Goal: Check status: Check status

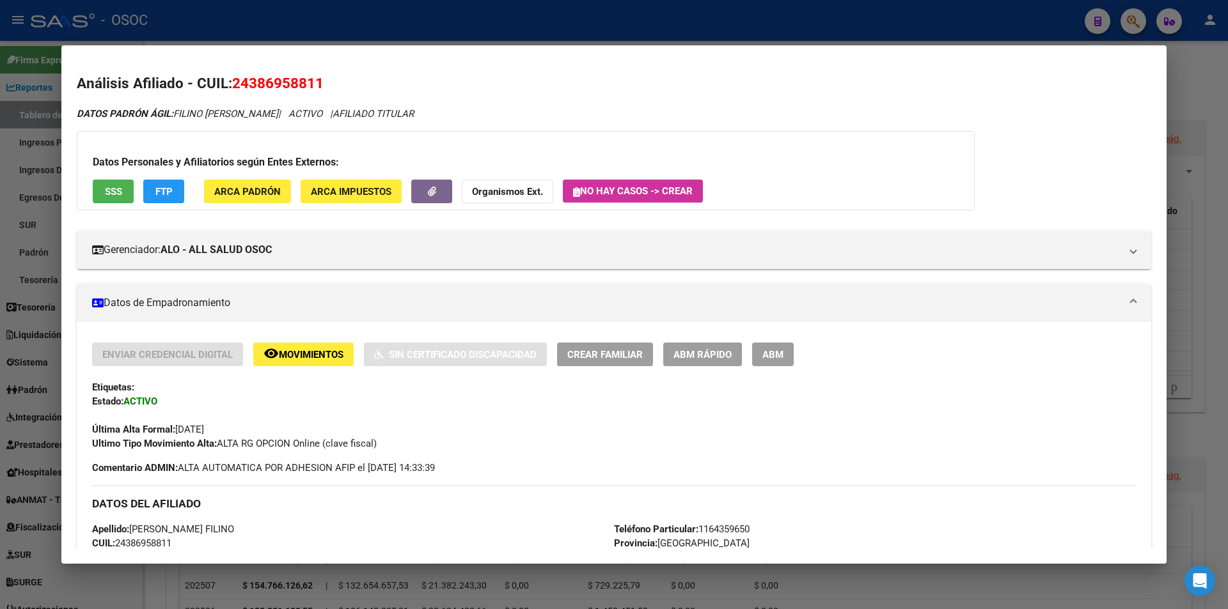
click at [1175, 102] on div at bounding box center [614, 304] width 1228 height 609
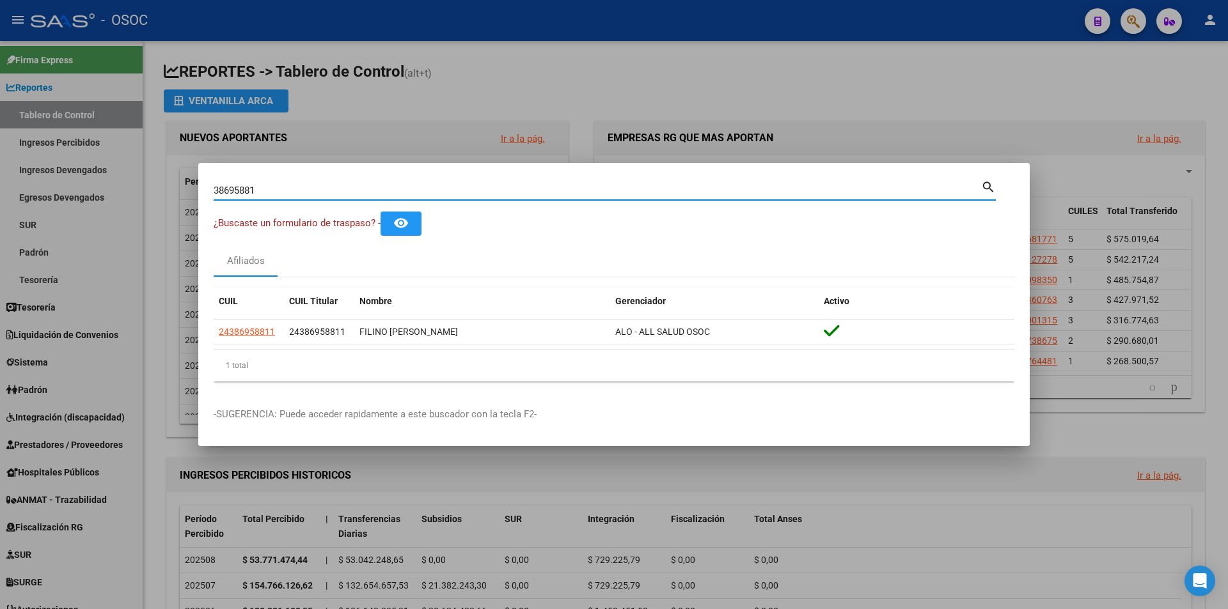
drag, startPoint x: 262, startPoint y: 190, endPoint x: 52, endPoint y: 190, distance: 209.7
click at [56, 190] on div "38695881 Buscar (apellido, dni, cuil, nro traspaso, cuit, obra social) search ¿…" at bounding box center [614, 304] width 1228 height 609
paste input "28994409"
type input "28994409"
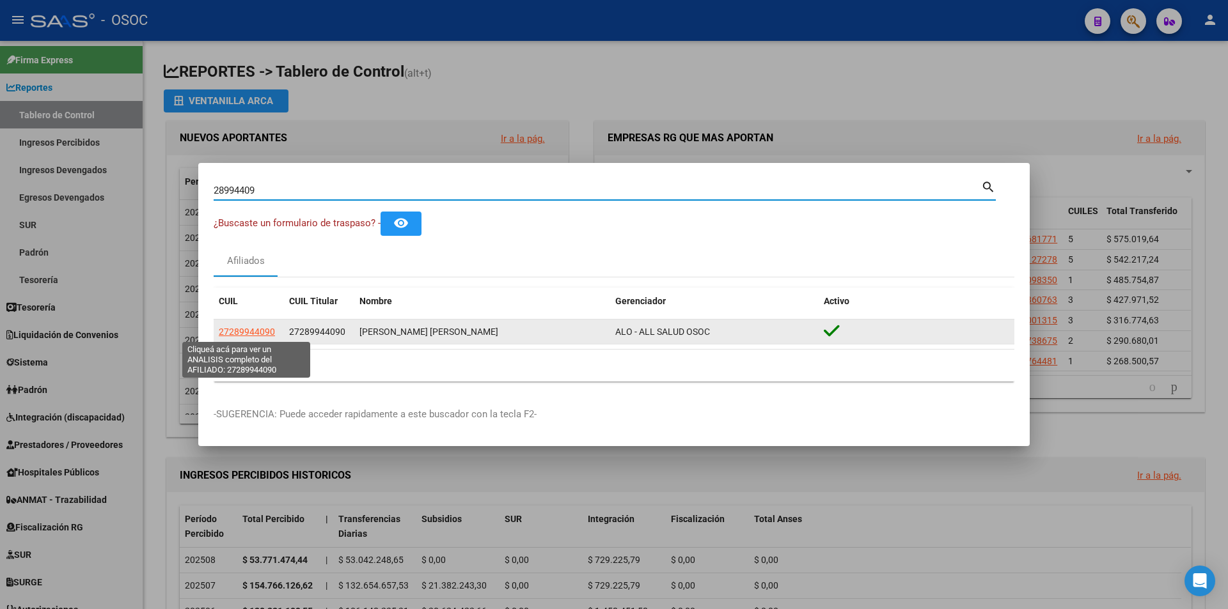
click at [252, 334] on span "27289944090" at bounding box center [247, 332] width 56 height 10
type textarea "27289944090"
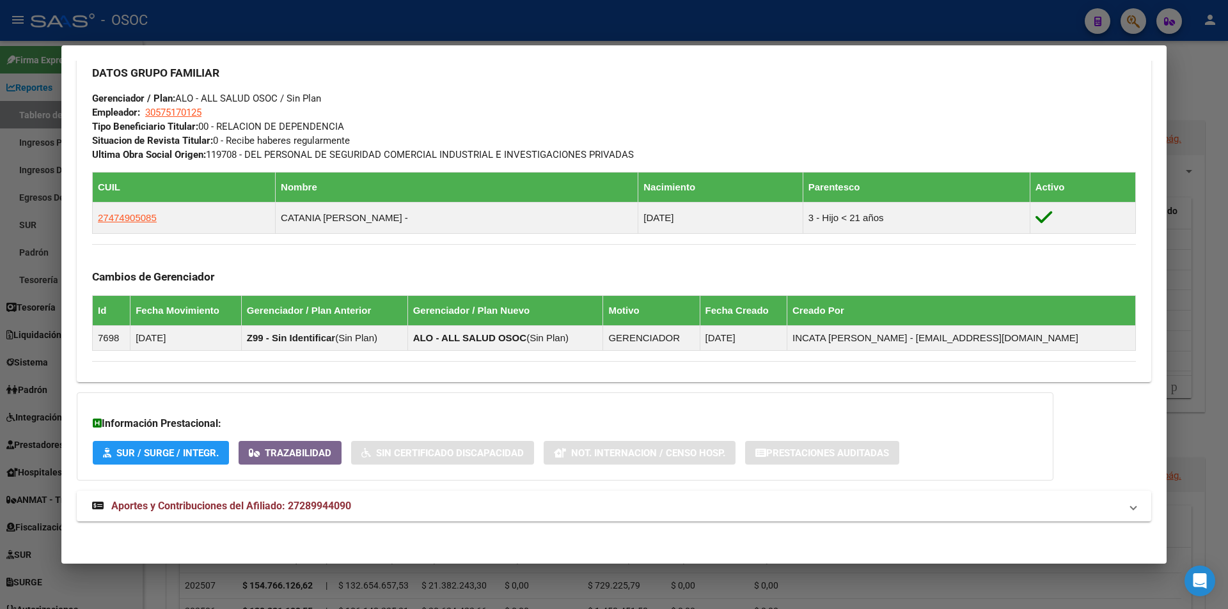
scroll to position [621, 0]
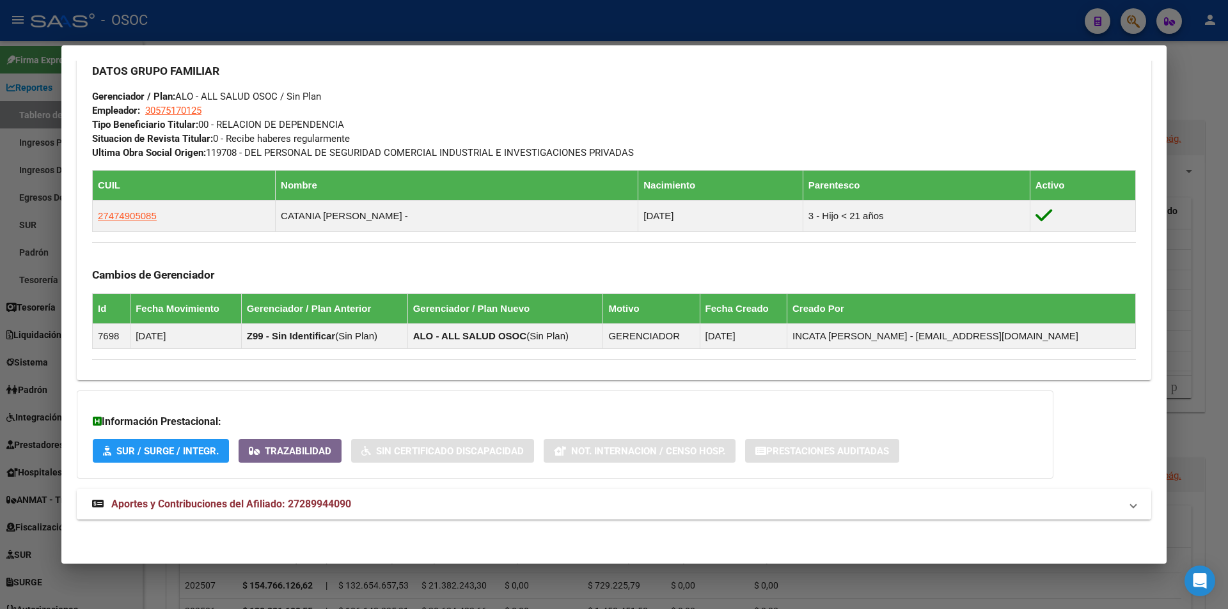
click at [218, 510] on strong "Aportes y Contribuciones del Afiliado: 27289944090" at bounding box center [221, 504] width 259 height 15
click at [134, 507] on span "Aportes y Contribuciones del Afiliado: 27289944090" at bounding box center [231, 509] width 240 height 12
click at [134, 507] on span "Aportes y Contribuciones del Afiliado: 27289944090" at bounding box center [231, 504] width 240 height 12
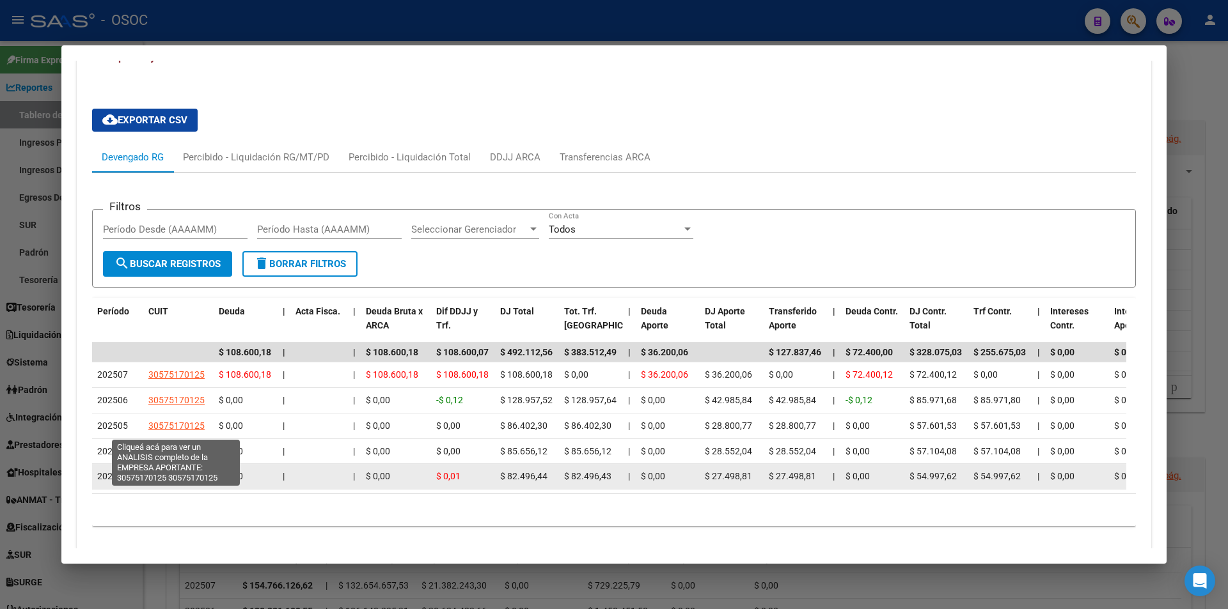
scroll to position [1123, 0]
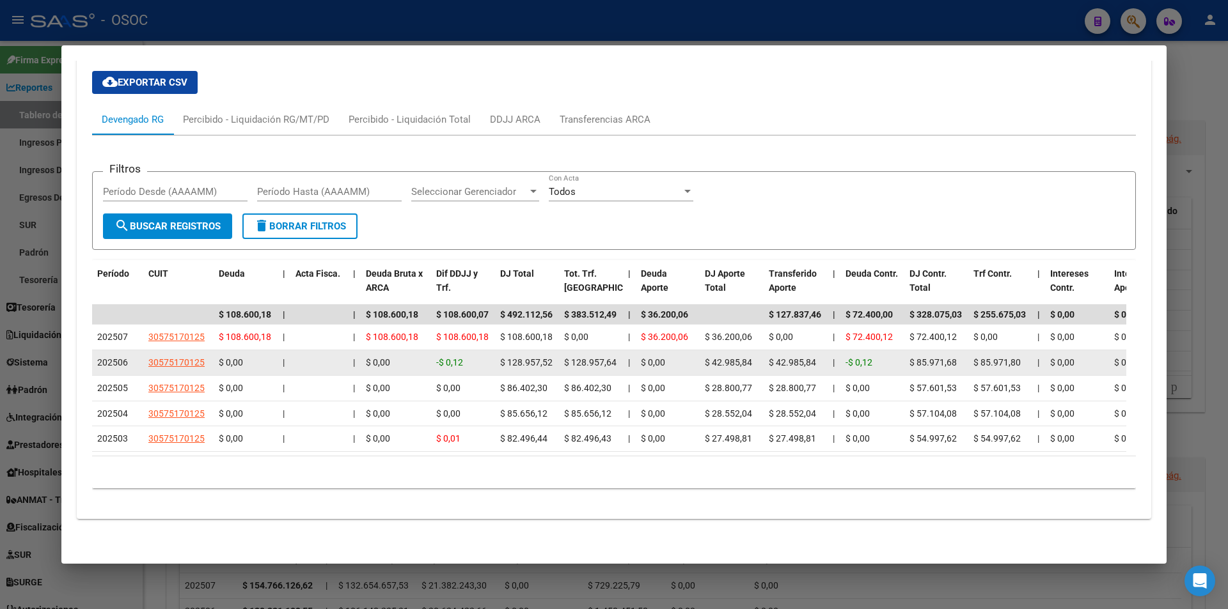
drag, startPoint x: 572, startPoint y: 355, endPoint x: 603, endPoint y: 355, distance: 31.3
click at [603, 357] on span "$ 128.957,64" at bounding box center [590, 362] width 52 height 10
click at [598, 357] on span "$ 128.957,64" at bounding box center [590, 362] width 52 height 10
drag, startPoint x: 573, startPoint y: 348, endPoint x: 596, endPoint y: 348, distance: 23.0
click at [596, 357] on span "$ 128.957,64" at bounding box center [590, 362] width 52 height 10
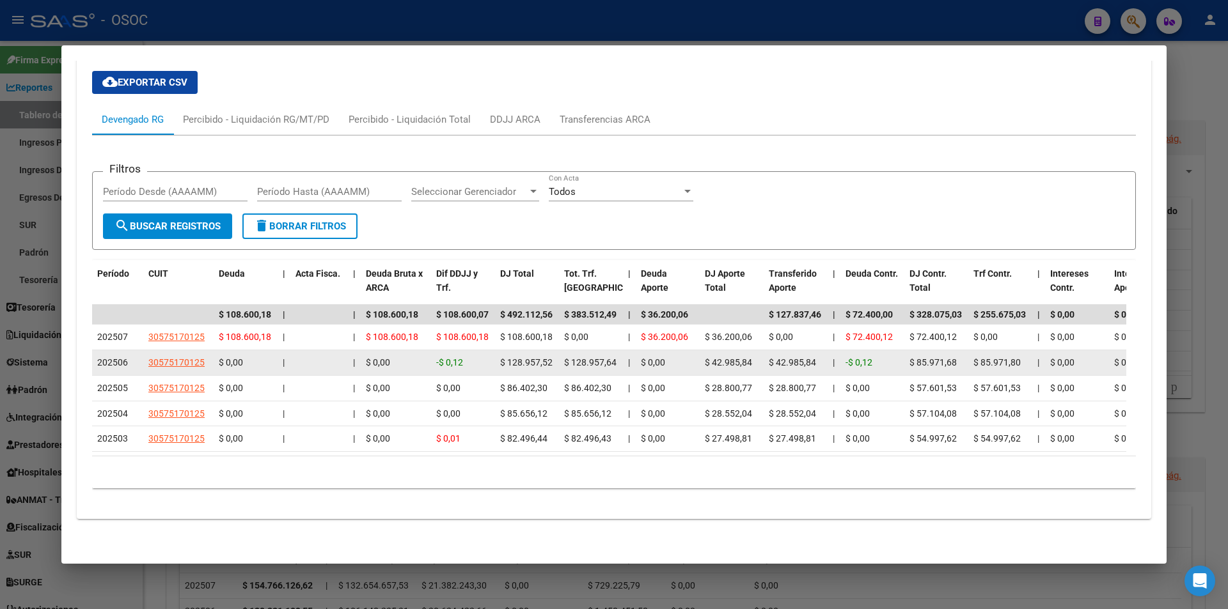
drag, startPoint x: 547, startPoint y: 348, endPoint x: 517, endPoint y: 350, distance: 30.1
click at [546, 357] on span "$ 128.957,52" at bounding box center [526, 362] width 52 height 10
drag, startPoint x: 506, startPoint y: 350, endPoint x: 575, endPoint y: 349, distance: 68.4
click at [538, 357] on span "$ 128.957,52" at bounding box center [526, 362] width 52 height 10
drag, startPoint x: 711, startPoint y: 348, endPoint x: 740, endPoint y: 349, distance: 29.4
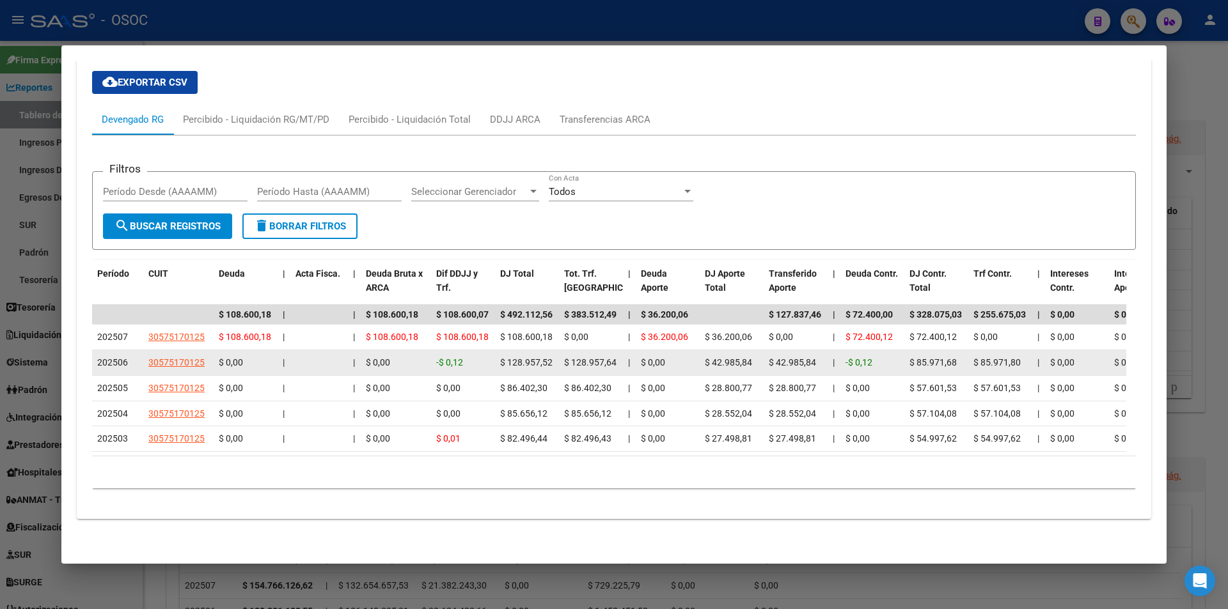
click at [740, 357] on span "$ 42.985,84" at bounding box center [728, 362] width 47 height 10
